Goal: Task Accomplishment & Management: Manage account settings

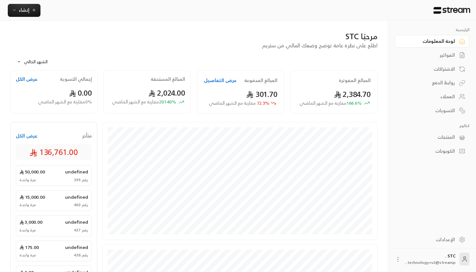
click at [446, 68] on div "الاشتراكات" at bounding box center [429, 69] width 52 height 6
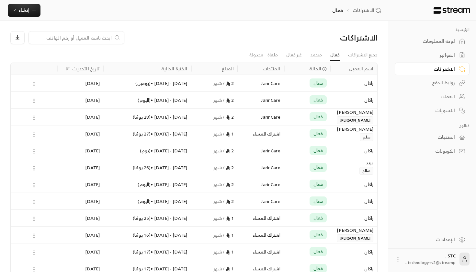
click at [34, 80] on button at bounding box center [33, 83] width 7 height 7
click at [40, 97] on link "عرض" at bounding box center [41, 101] width 17 height 12
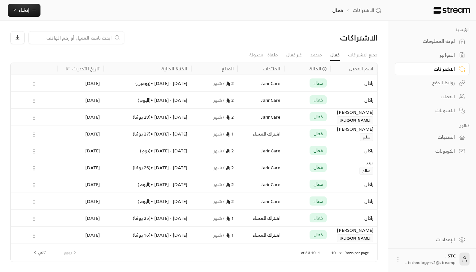
click at [230, 99] on div "2 / شهر" at bounding box center [214, 100] width 39 height 17
click at [123, 153] on div "[DATE] - [DATE] • ( يوم )" at bounding box center [148, 150] width 80 height 17
click at [19, 13] on span "إنشاء" at bounding box center [24, 10] width 11 height 8
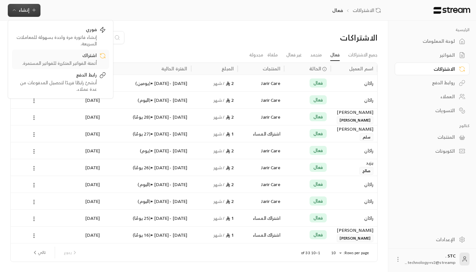
click at [92, 63] on div "أتمتة الفواتير المتكررة للفواتير المستمرة." at bounding box center [56, 63] width 82 height 6
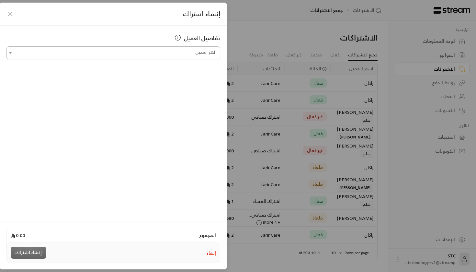
click at [182, 54] on input "اختر العميل" at bounding box center [113, 52] width 214 height 11
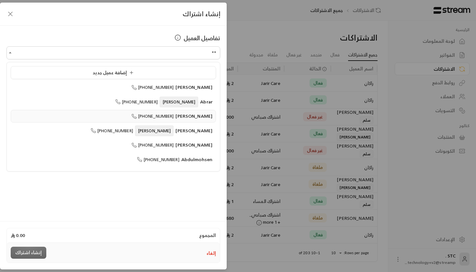
click at [193, 117] on span "[PERSON_NAME]" at bounding box center [194, 116] width 37 height 8
type input "**********"
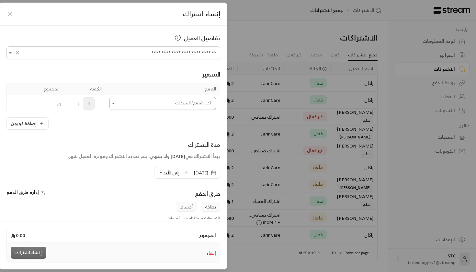
click at [173, 103] on input "اختر العميل" at bounding box center [163, 103] width 107 height 11
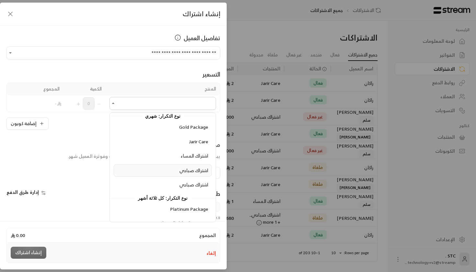
scroll to position [245, 0]
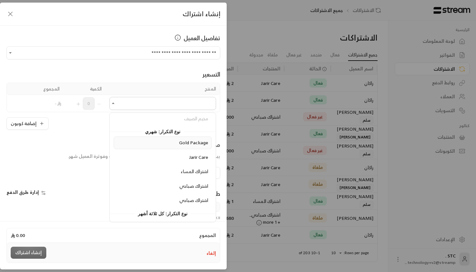
click at [190, 142] on span "Gold Package" at bounding box center [193, 142] width 29 height 8
type input "**********"
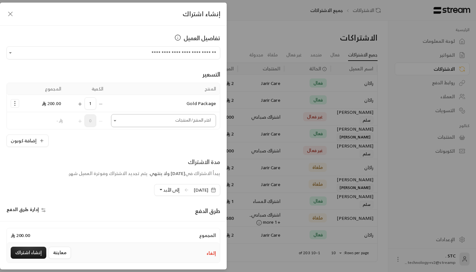
click at [184, 120] on input "اختر العميل" at bounding box center [163, 120] width 105 height 11
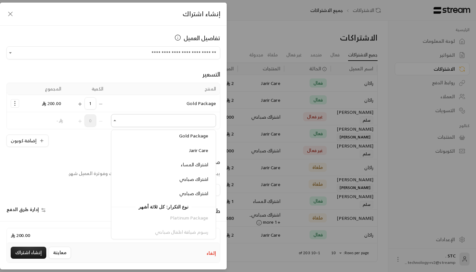
scroll to position [254, 0]
click at [189, 162] on span "Jarir Care" at bounding box center [198, 165] width 19 height 8
type input "**********"
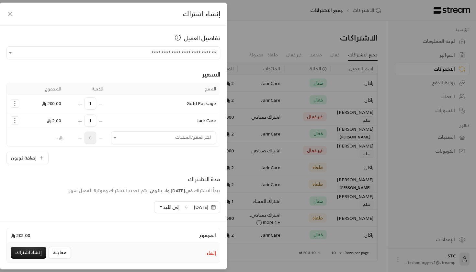
click at [14, 106] on icon "Selected Products" at bounding box center [15, 103] width 6 height 6
click at [34, 127] on span "إزالة المنتج" at bounding box center [42, 130] width 19 height 7
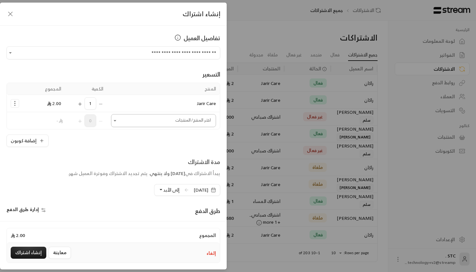
click at [154, 124] on input "اختر العميل" at bounding box center [163, 120] width 105 height 11
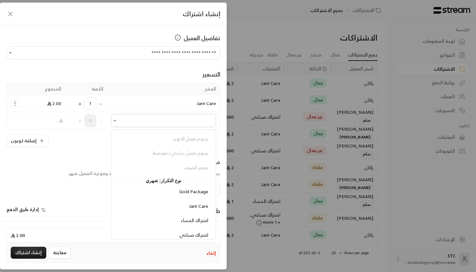
scroll to position [253, 0]
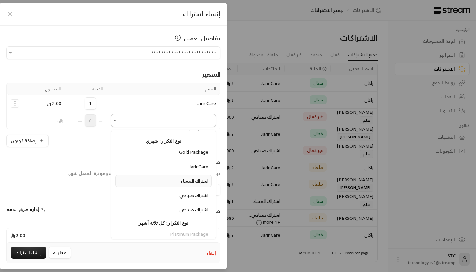
click at [194, 179] on span "اشتراك المساء" at bounding box center [195, 181] width 28 height 8
type input "**********"
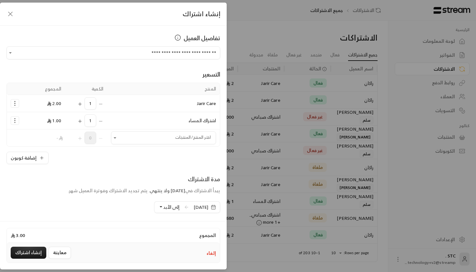
click at [13, 102] on icon "Selected Products" at bounding box center [15, 103] width 6 height 6
click at [37, 133] on span "إزالة المنتج" at bounding box center [42, 130] width 19 height 7
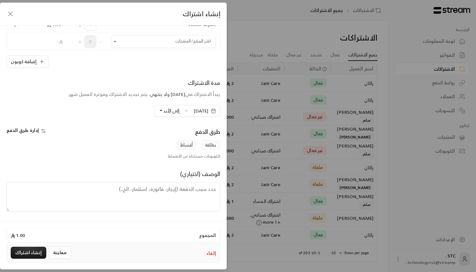
scroll to position [79, 0]
click at [163, 107] on span "إلى الأبد" at bounding box center [171, 111] width 16 height 8
click at [156, 163] on span "3 دورات" at bounding box center [164, 164] width 16 height 6
click at [24, 253] on button "إنشاء اشتراك" at bounding box center [29, 253] width 36 height 12
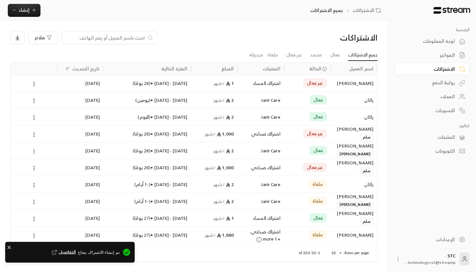
click at [213, 82] on div "1 / شهر" at bounding box center [214, 83] width 39 height 17
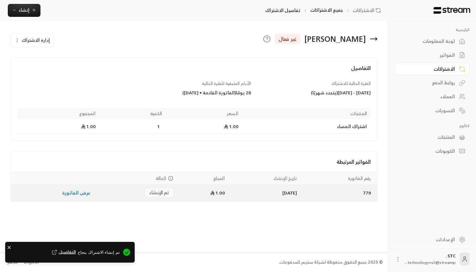
click at [154, 193] on span "تم الإنشاء" at bounding box center [158, 192] width 19 height 6
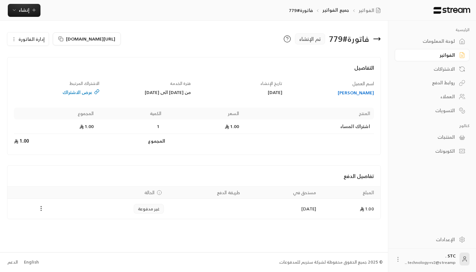
click at [44, 208] on icon "Payments" at bounding box center [41, 208] width 6 height 6
click at [55, 224] on li "تغيير الحالة الى مدفوعة" at bounding box center [66, 225] width 50 height 12
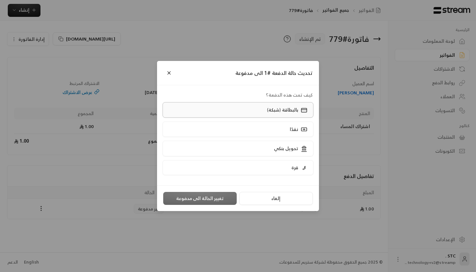
click at [298, 109] on p "بالبطاقة (شبكة)" at bounding box center [282, 110] width 31 height 6
click at [194, 196] on button "تغيير الحالة الى مدفوعة" at bounding box center [200, 198] width 74 height 13
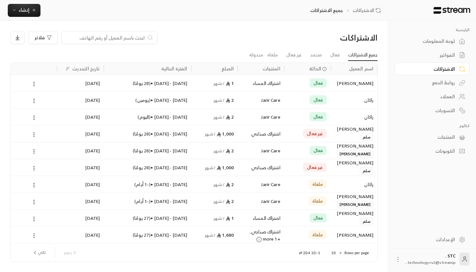
click at [158, 83] on div "[DATE] - [DATE] • ( 28 يومًا )" at bounding box center [148, 83] width 80 height 17
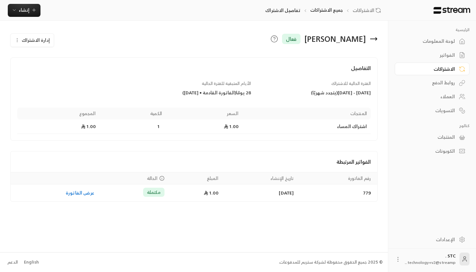
click at [159, 177] on icon "Payments" at bounding box center [161, 178] width 5 height 5
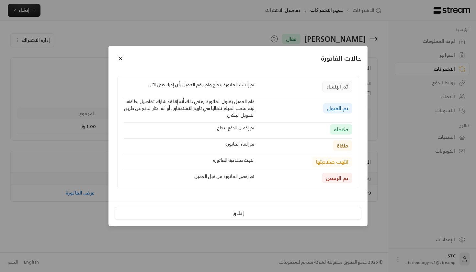
click at [107, 184] on div "حالات الفاتورة تم الإنشاء تم إنشاء الفاتورة بنجاح ولم يقم العميل بأي إجراء حتى …" at bounding box center [238, 136] width 476 height 272
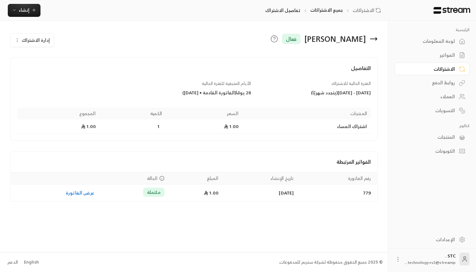
click at [26, 38] on span "إدارة الاشتراك" at bounding box center [36, 40] width 28 height 8
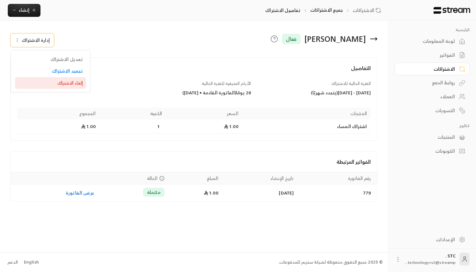
click at [55, 78] on link "إلغاء الاشتراك" at bounding box center [50, 83] width 71 height 12
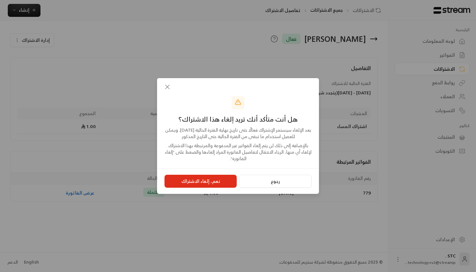
click at [185, 178] on button "نعم، إلغاء الاشتراك" at bounding box center [201, 181] width 72 height 13
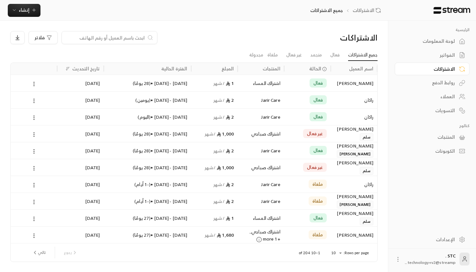
click at [450, 57] on div "الفواتير" at bounding box center [429, 55] width 52 height 6
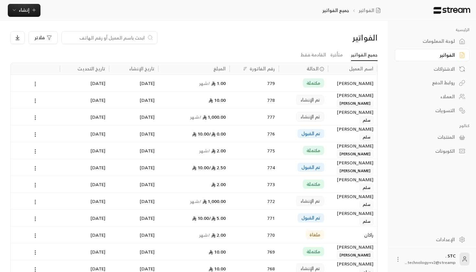
click at [319, 80] on span "مكتملة" at bounding box center [314, 83] width 14 height 6
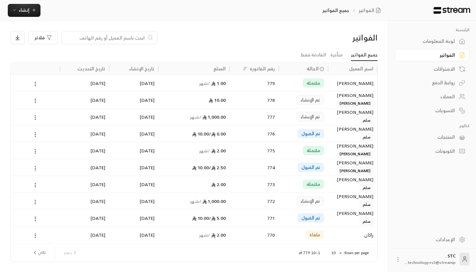
click at [239, 95] on div "778" at bounding box center [254, 100] width 41 height 17
click at [208, 132] on div "0.00 / 10.00" at bounding box center [194, 133] width 64 height 17
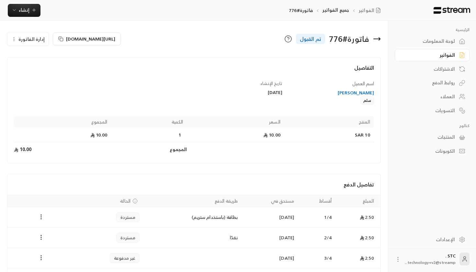
click at [288, 38] on icon at bounding box center [289, 39] width 8 height 8
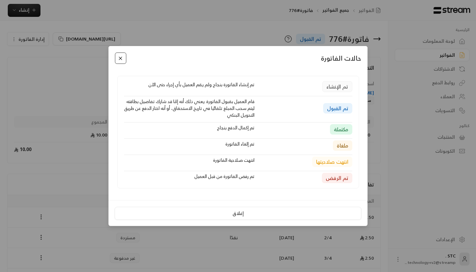
click at [120, 57] on button "Close" at bounding box center [120, 58] width 11 height 11
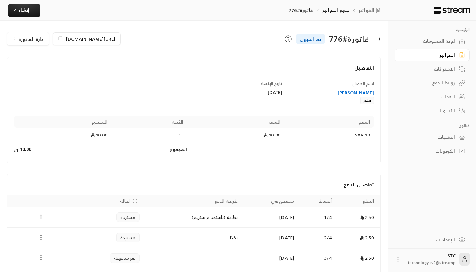
click at [285, 33] on div "فاتورة # 776 تم القبول" at bounding box center [289, 39] width 190 height 16
click at [287, 38] on icon at bounding box center [289, 39] width 8 height 8
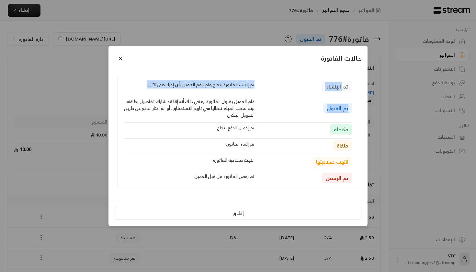
drag, startPoint x: 345, startPoint y: 82, endPoint x: 309, endPoint y: 107, distance: 42.9
click at [310, 106] on div "تم الإنشاء تم إنشاء الفاتورة بنجاح ولم يقم العميل بأي إجراء حتى الآن تم القبول …" at bounding box center [238, 132] width 242 height 112
click at [309, 107] on div "تم القبول" at bounding box center [306, 108] width 91 height 20
click at [450, 71] on div "حالات الفاتورة تم الإنشاء تم إنشاء الفاتورة بنجاح ولم يقم العميل بأي إجراء حتى …" at bounding box center [238, 136] width 476 height 272
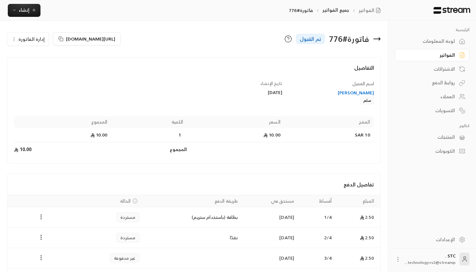
click at [445, 70] on div "الاشتراكات" at bounding box center [429, 69] width 52 height 6
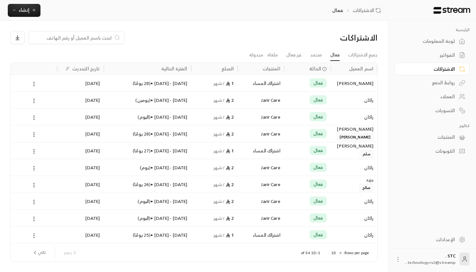
click at [80, 80] on div "[DATE]" at bounding box center [80, 83] width 39 height 17
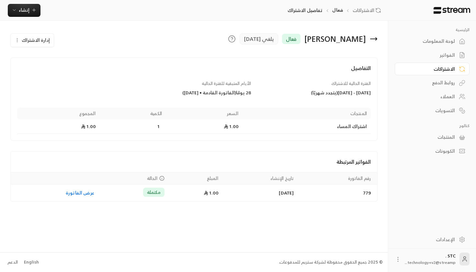
click at [226, 41] on div "[PERSON_NAME] فعال يلغي [DATE]" at bounding box center [256, 39] width 249 height 16
click at [231, 41] on circle at bounding box center [232, 39] width 6 height 6
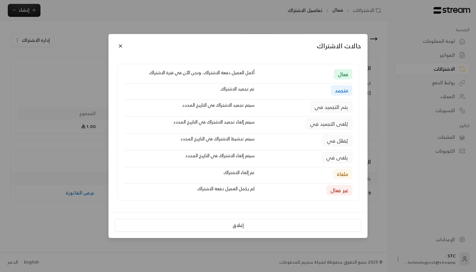
click at [420, 189] on div "حالات الاشتراك فعال أكمل العميل دفعة الاشتراك، ونحن الآن في فترة الاشتراك متجمد…" at bounding box center [238, 136] width 476 height 272
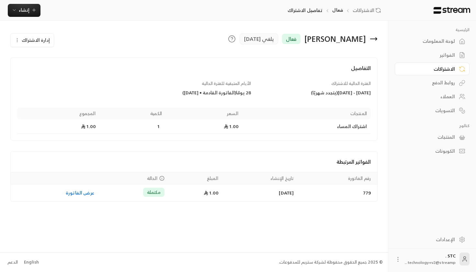
click at [451, 80] on div "روابط الدفع" at bounding box center [429, 82] width 52 height 6
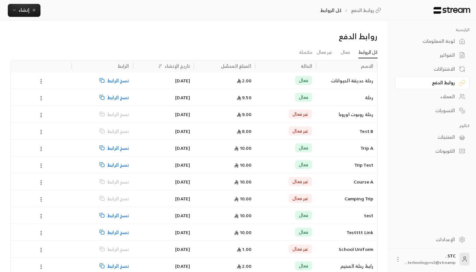
click at [222, 85] on div "2.00" at bounding box center [224, 80] width 53 height 17
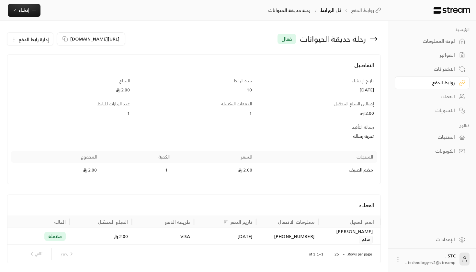
scroll to position [0, 0]
click at [381, 41] on div "رحلة حديقة الحيوانات فعال [URL][DOMAIN_NAME] إدارة رابط الدفع التفاصيل تاريخ ال…" at bounding box center [194, 147] width 388 height 253
click at [379, 40] on div "رحلة حديقة الحيوانات فعال" at bounding box center [286, 39] width 190 height 16
click at [373, 40] on icon at bounding box center [374, 39] width 8 height 8
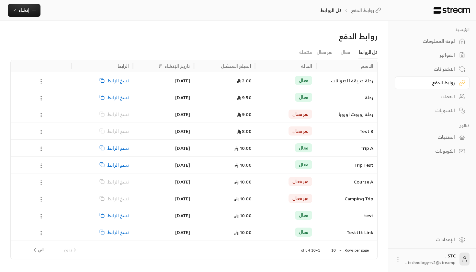
click at [450, 71] on div "الاشتراكات" at bounding box center [429, 69] width 52 height 6
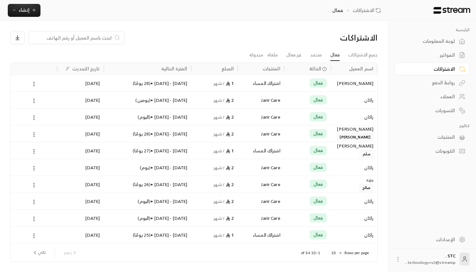
click at [427, 58] on div "الفواتير" at bounding box center [429, 55] width 52 height 6
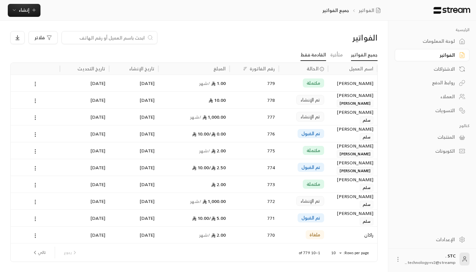
click at [319, 54] on link "القادمة فقط" at bounding box center [314, 55] width 26 height 12
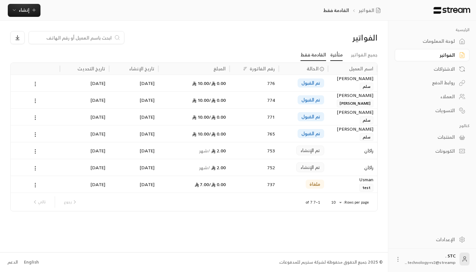
click at [340, 57] on link "متأخرة" at bounding box center [337, 55] width 12 height 12
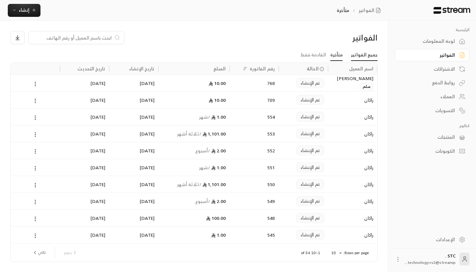
click at [360, 59] on link "جميع الفواتير" at bounding box center [364, 55] width 27 height 12
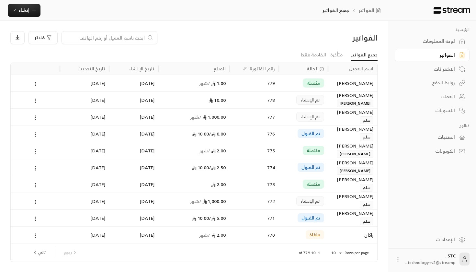
click at [451, 80] on div "روابط الدفع" at bounding box center [429, 82] width 52 height 6
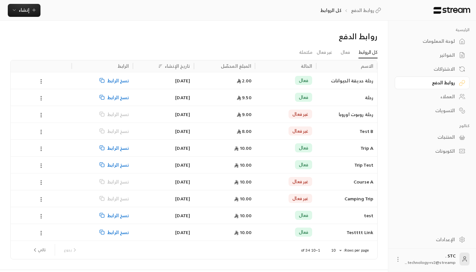
click at [300, 122] on div "غير فعال" at bounding box center [285, 114] width 53 height 17
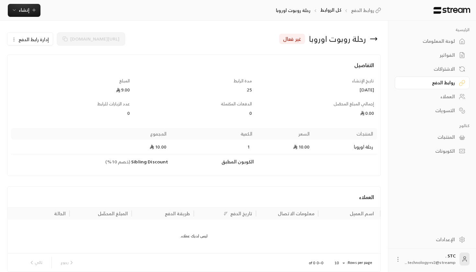
click at [299, 40] on span "غير فعال" at bounding box center [292, 39] width 18 height 8
click at [286, 40] on span "غير فعال" at bounding box center [292, 39] width 18 height 8
drag, startPoint x: 285, startPoint y: 40, endPoint x: 306, endPoint y: 41, distance: 21.8
click at [306, 41] on div "رحلة روبوت اوروبا غير فعال" at bounding box center [286, 39] width 190 height 16
click at [369, 38] on div "رحلة روبوت اوروبا غير فعال" at bounding box center [286, 39] width 190 height 16
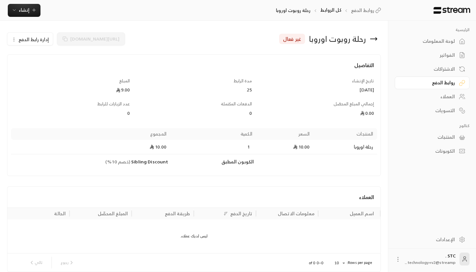
click at [370, 38] on icon at bounding box center [374, 39] width 8 height 8
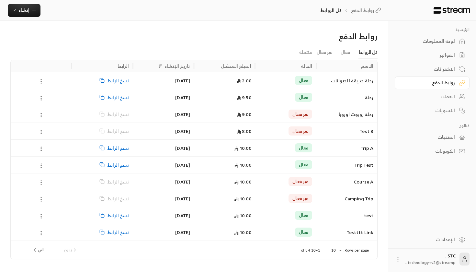
click at [452, 67] on div "الاشتراكات" at bounding box center [429, 69] width 52 height 6
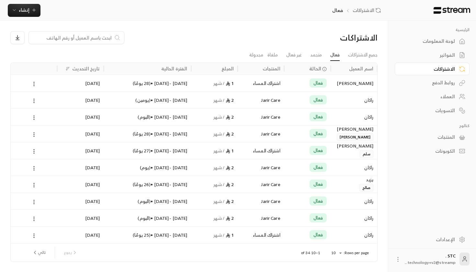
click at [264, 88] on div "اشتراك المساء" at bounding box center [261, 83] width 39 height 17
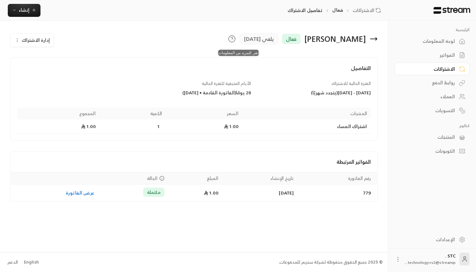
click at [233, 39] on icon at bounding box center [232, 39] width 8 height 8
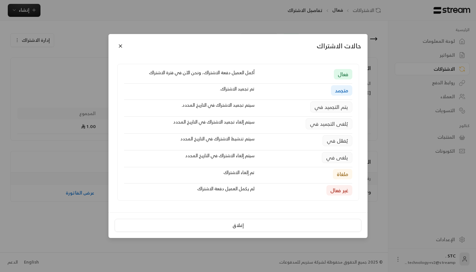
click at [311, 41] on div "حالات الاشتراك" at bounding box center [238, 46] width 259 height 25
click at [282, 31] on div "حالات الاشتراك فعال أكمل العميل دفعة الاشتراك، ونحن الآن في فترة الاشتراك متجمد…" at bounding box center [238, 136] width 476 height 272
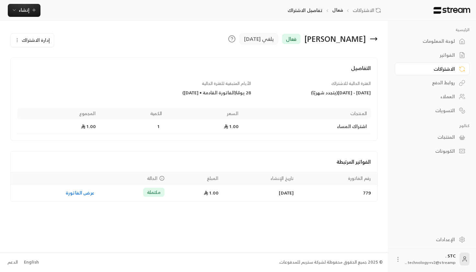
click at [450, 55] on div "الفواتير" at bounding box center [429, 55] width 52 height 6
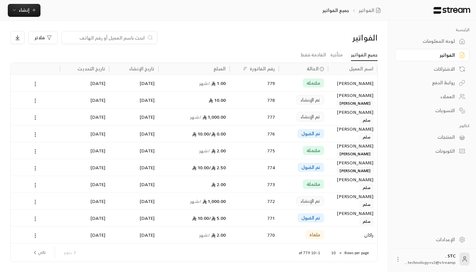
click at [332, 84] on div "[PERSON_NAME]" at bounding box center [352, 83] width 41 height 17
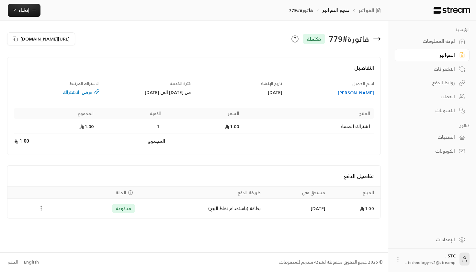
click at [452, 68] on div "الاشتراكات" at bounding box center [429, 69] width 52 height 6
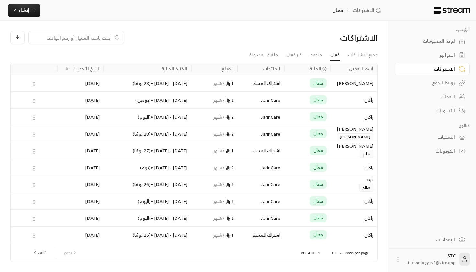
click at [288, 84] on div "فعال" at bounding box center [308, 83] width 47 height 17
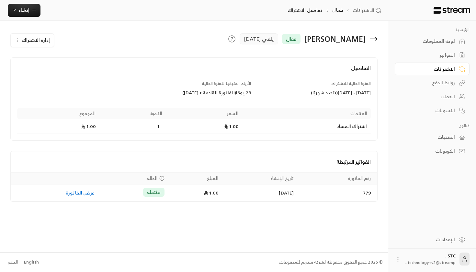
click at [442, 85] on div "روابط الدفع" at bounding box center [429, 82] width 52 height 6
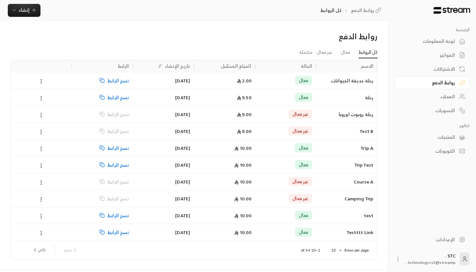
click at [290, 72] on div "فعال" at bounding box center [285, 80] width 53 height 17
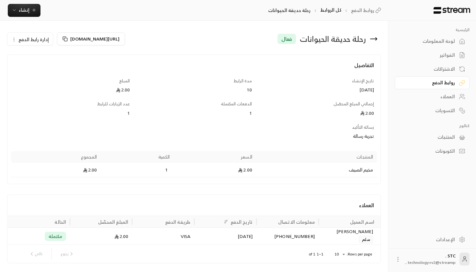
click at [459, 53] on link "الفواتير" at bounding box center [432, 55] width 75 height 13
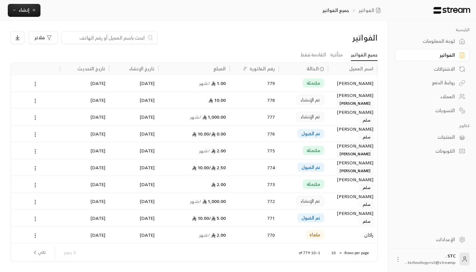
click at [231, 154] on div "775" at bounding box center [254, 150] width 49 height 17
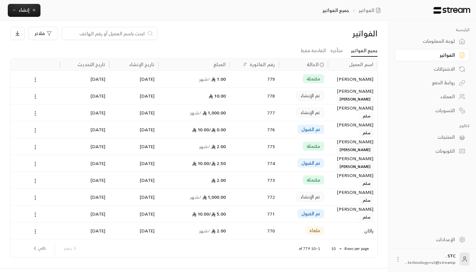
scroll to position [5, 0]
click at [238, 158] on div "774" at bounding box center [254, 162] width 41 height 17
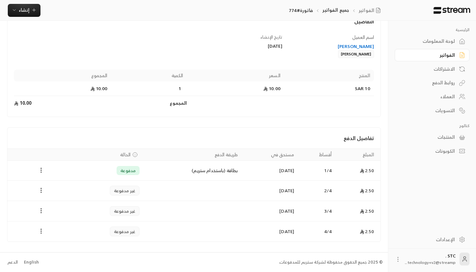
scroll to position [46, 0]
click at [129, 171] on span "مدفوعة" at bounding box center [128, 171] width 15 height 6
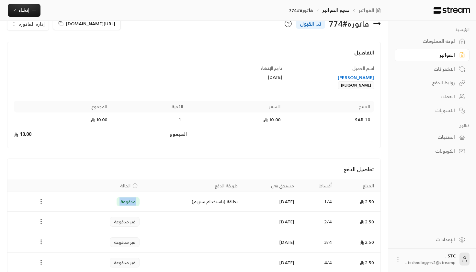
scroll to position [19, 0]
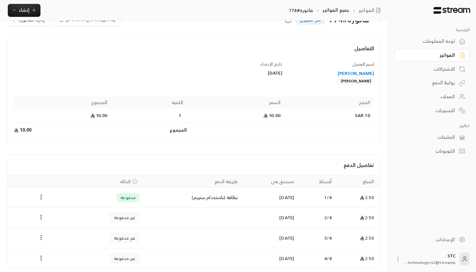
click at [125, 214] on span "غير مدفوعة" at bounding box center [125, 217] width 22 height 6
click at [134, 182] on icon "Payments" at bounding box center [135, 181] width 5 height 5
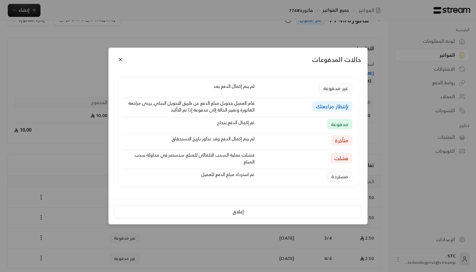
click at [338, 124] on span "مدفوعة" at bounding box center [340, 124] width 18 height 8
click at [144, 154] on div "فشلت عملية السحب التلقائي للمبلغ. سنستمر في محاولة سحب المبلغ" at bounding box center [189, 158] width 137 height 14
click at [126, 172] on div "تم استرداد مبلغ الدفع للعميل" at bounding box center [189, 176] width 137 height 11
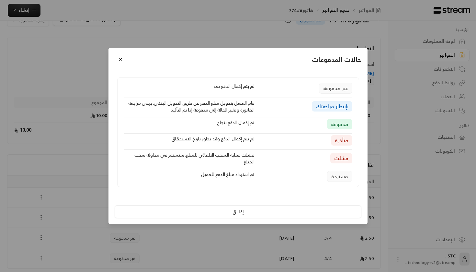
click at [75, 180] on div "حالات المدفوعات غير مدفوعة لم يتم إكمال الدفع بعد بإنتظار مراجعتك قام العميل بت…" at bounding box center [238, 136] width 476 height 272
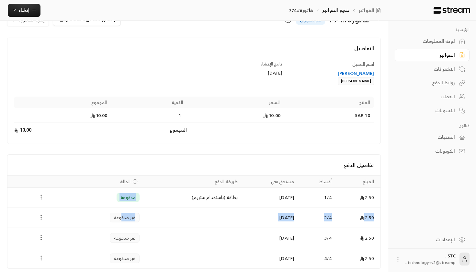
drag, startPoint x: 137, startPoint y: 198, endPoint x: 125, endPoint y: 218, distance: 24.1
click at [123, 219] on tbody "2.50 [DATE] [DATE] بطاقة (باستخدام ستريم) مدفوعة 2.50 [DATE] [DATE] غير مدفوعة …" at bounding box center [193, 228] width 373 height 81
click at [125, 218] on span "غير مدفوعة" at bounding box center [125, 217] width 22 height 6
click at [170, 196] on td "بطاقة (باستخدام ستريم)" at bounding box center [193, 198] width 98 height 20
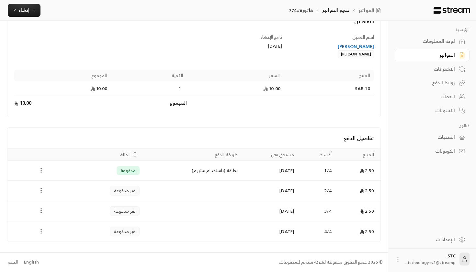
scroll to position [46, 0]
